Goal: Use online tool/utility: Use online tool/utility

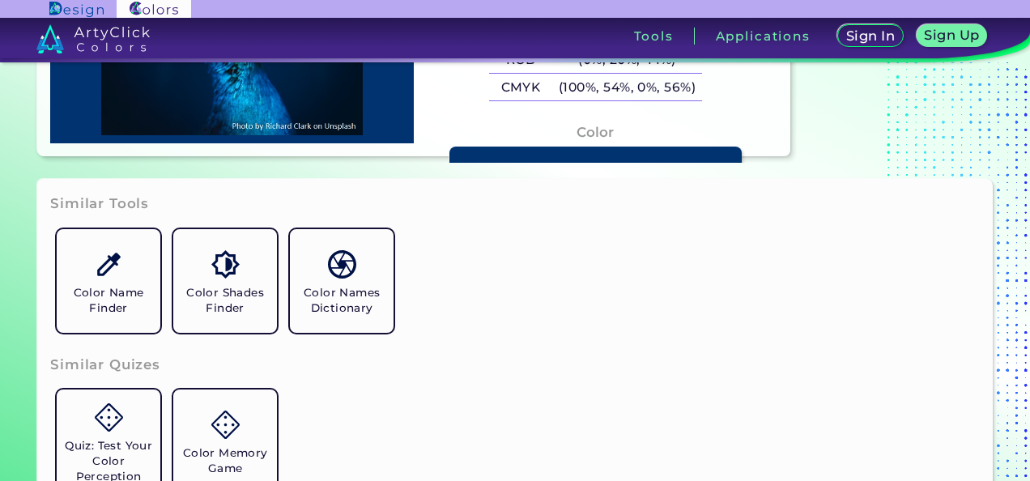
scroll to position [243, 0]
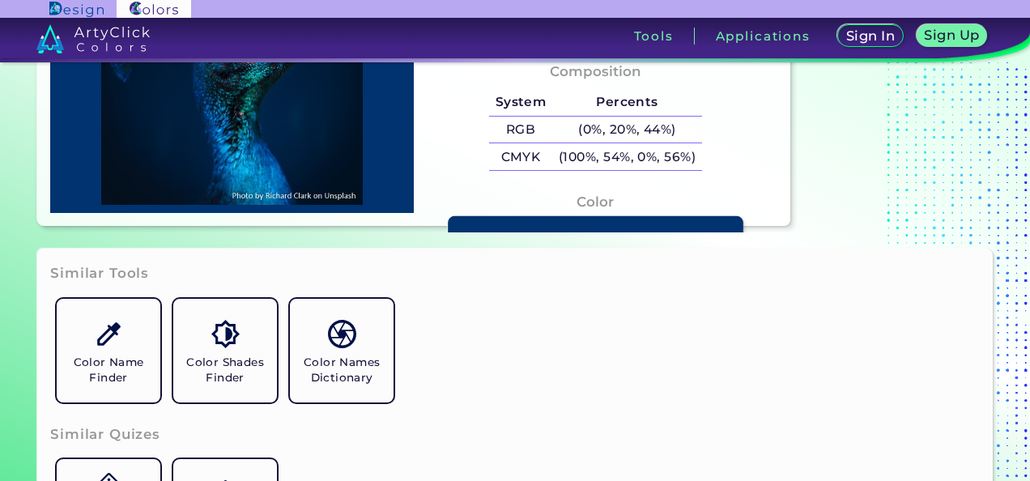
click at [511, 216] on link at bounding box center [595, 228] width 295 height 24
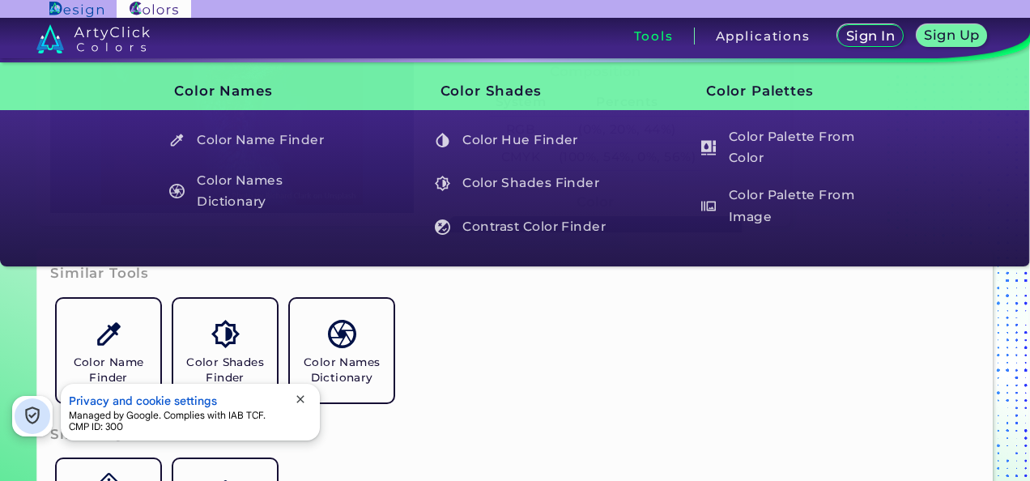
type input "#000000"
type input "#001d3b"
type input "#001D3B"
type input "#001f3e"
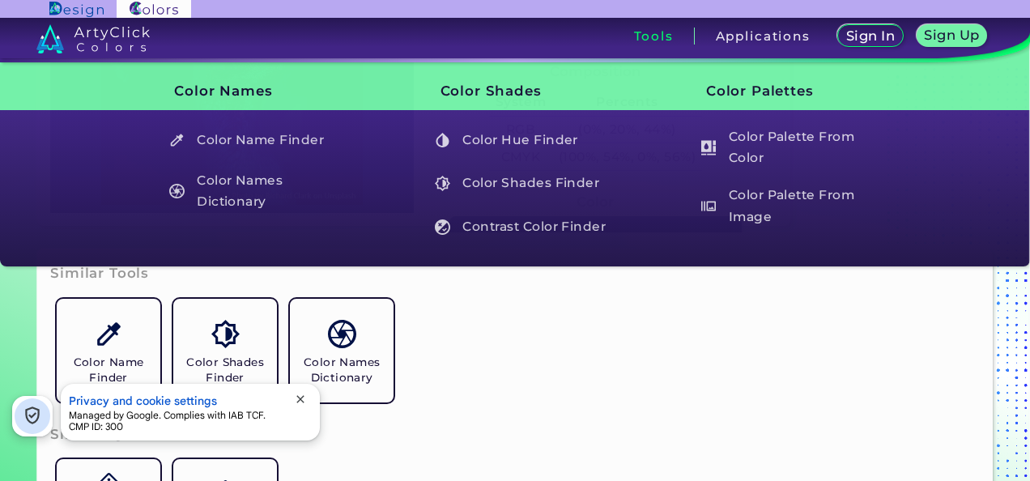
type input "#001F3E"
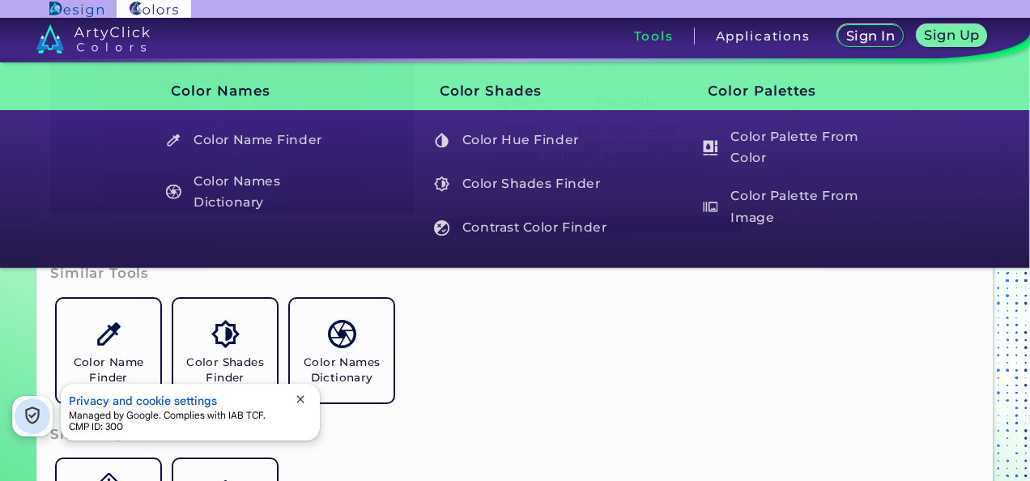
type input "#002142"
type input "#012444"
type input "#002245"
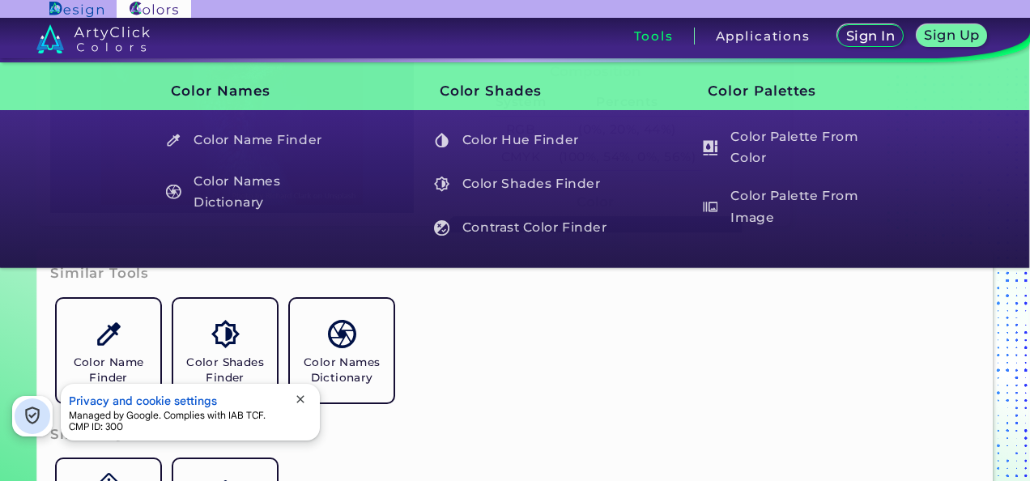
type input "#002245"
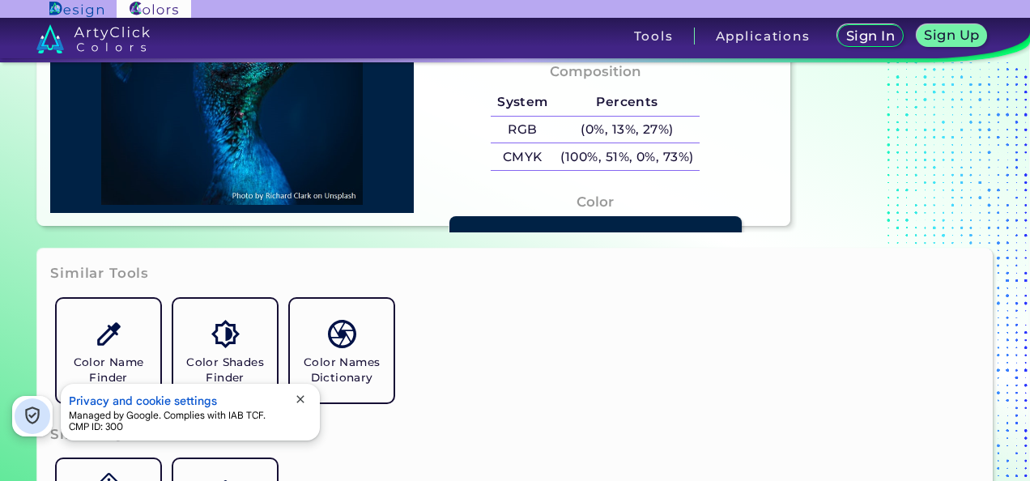
drag, startPoint x: 126, startPoint y: 364, endPoint x: 121, endPoint y: 355, distance: 9.4
click at [126, 363] on h5 "Color Name Finder" at bounding box center [108, 370] width 91 height 31
